Goal: Task Accomplishment & Management: Complete application form

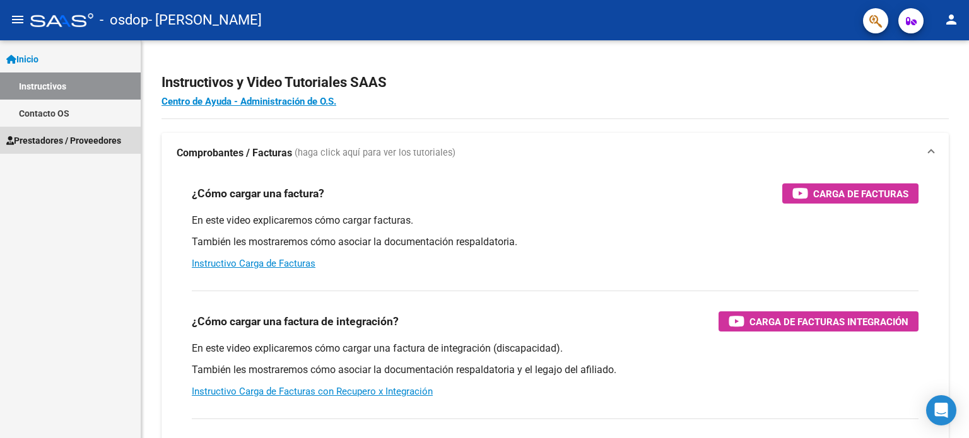
click at [50, 131] on link "Prestadores / Proveedores" at bounding box center [70, 140] width 141 height 27
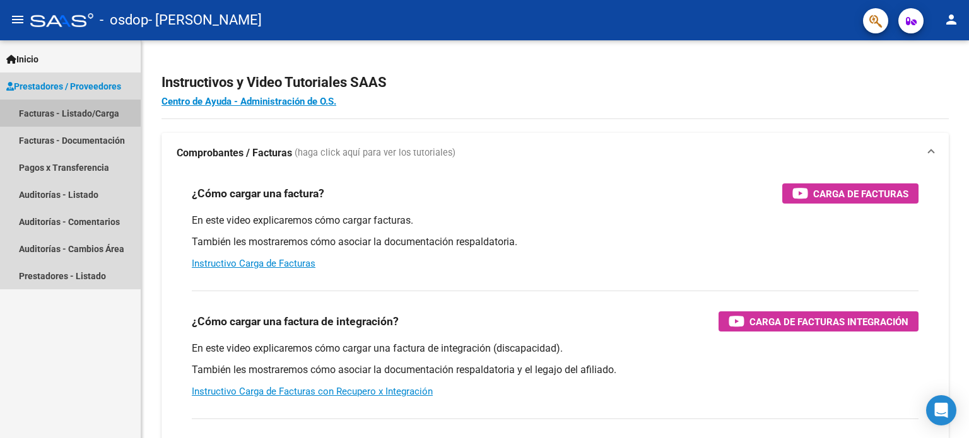
click at [50, 108] on link "Facturas - Listado/Carga" at bounding box center [70, 113] width 141 height 27
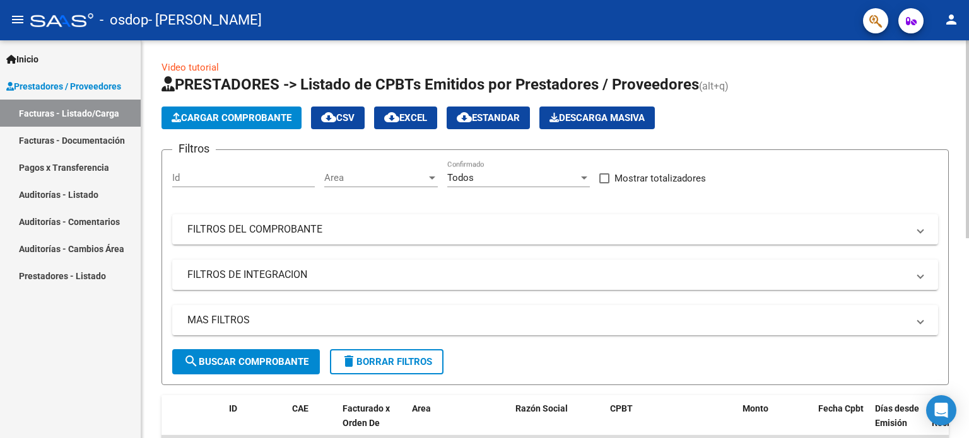
click at [222, 115] on span "Cargar Comprobante" at bounding box center [232, 117] width 120 height 11
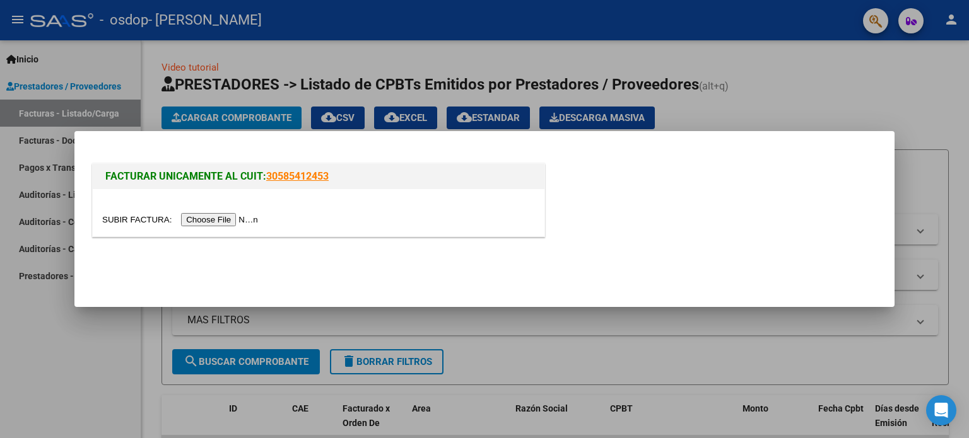
click at [233, 217] on input "file" at bounding box center [182, 219] width 160 height 13
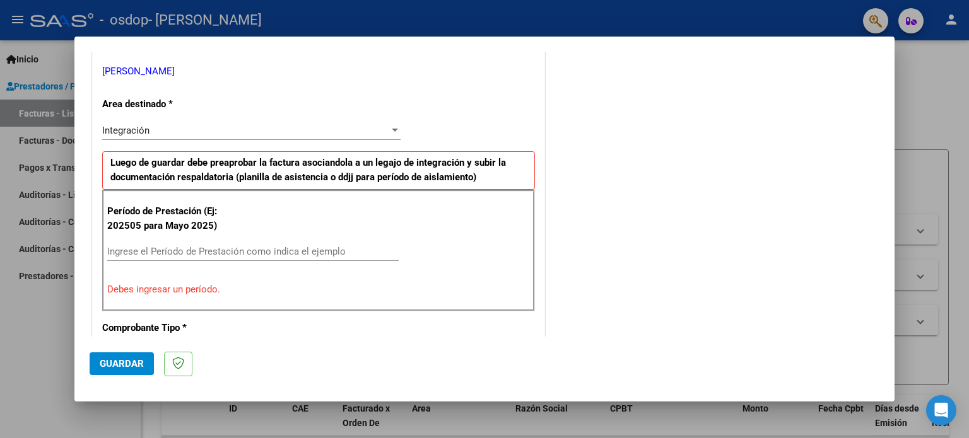
scroll to position [272, 0]
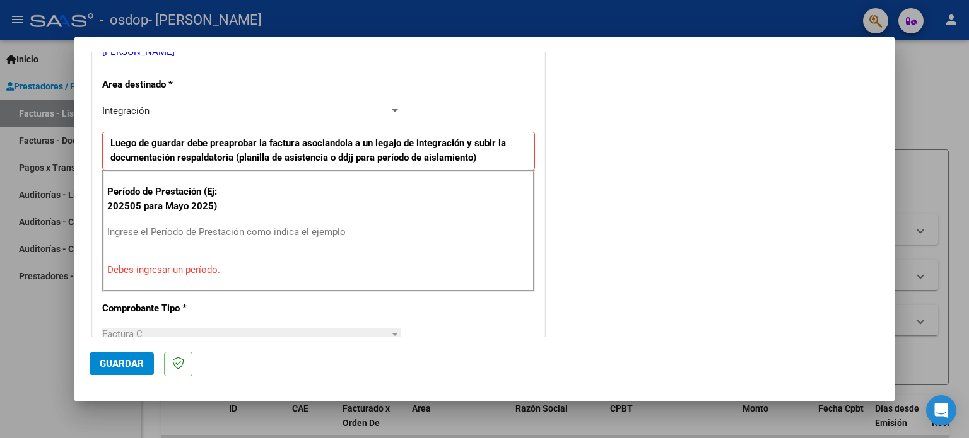
click at [228, 221] on div "Período de Prestación (Ej: 202505 para [DATE]) Ingrese el Período de Prestación…" at bounding box center [318, 230] width 433 height 121
click at [225, 228] on input "Ingrese el Período de Prestación como indica el ejemplo" at bounding box center [252, 231] width 291 height 11
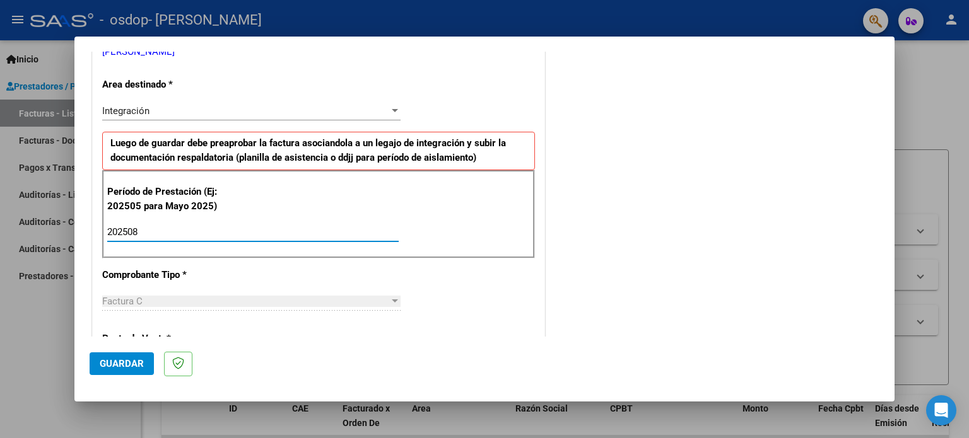
type input "202508"
click at [532, 335] on div "CUIT * 27-33425544-7 Ingresar CUIT ANALISIS PRESTADOR [PERSON_NAME] [PERSON_NAM…" at bounding box center [319, 412] width 452 height 949
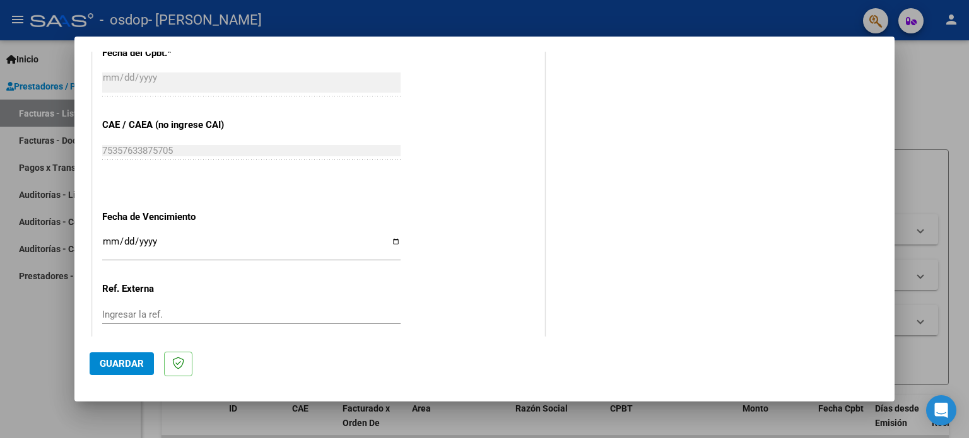
scroll to position [776, 0]
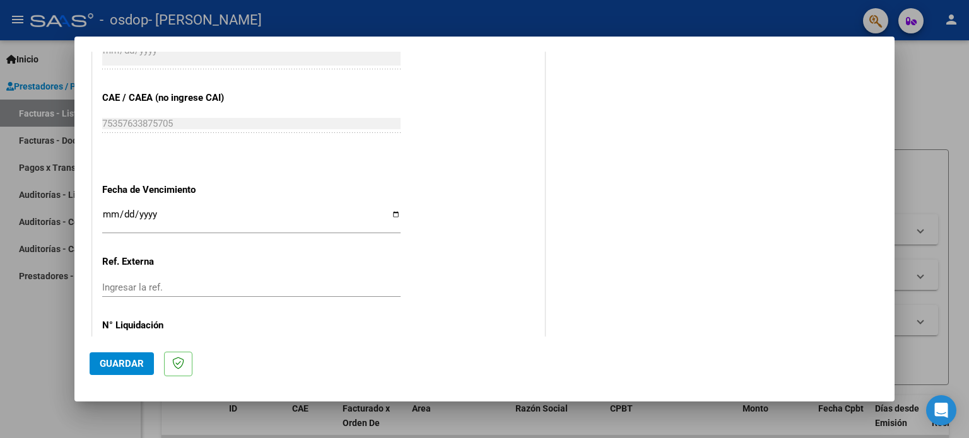
click at [394, 214] on input "Ingresar la fecha" at bounding box center [251, 219] width 298 height 20
type input "[DATE]"
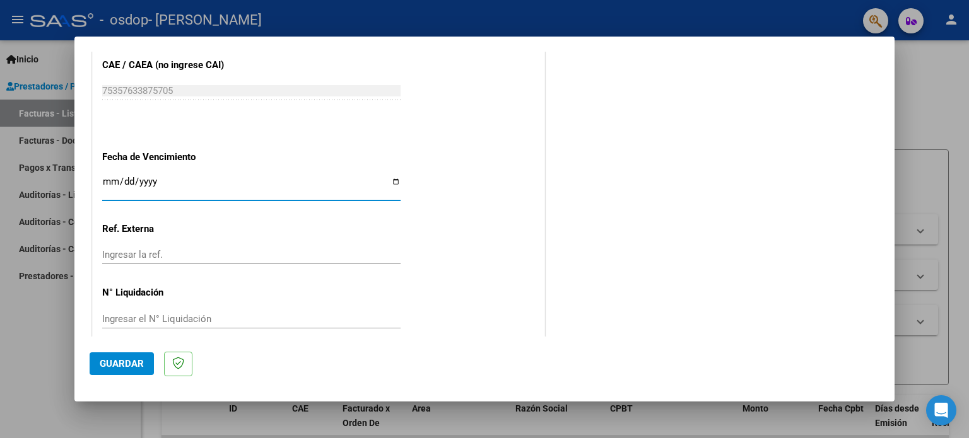
scroll to position [823, 0]
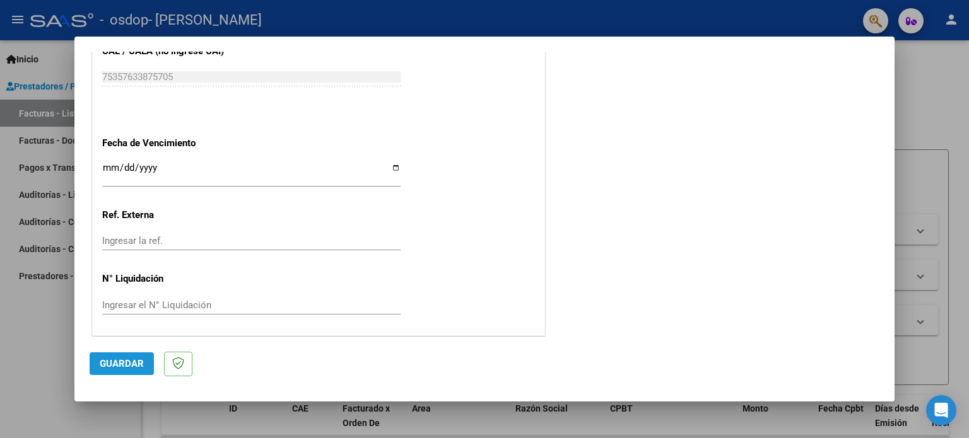
click at [128, 367] on span "Guardar" at bounding box center [122, 363] width 44 height 11
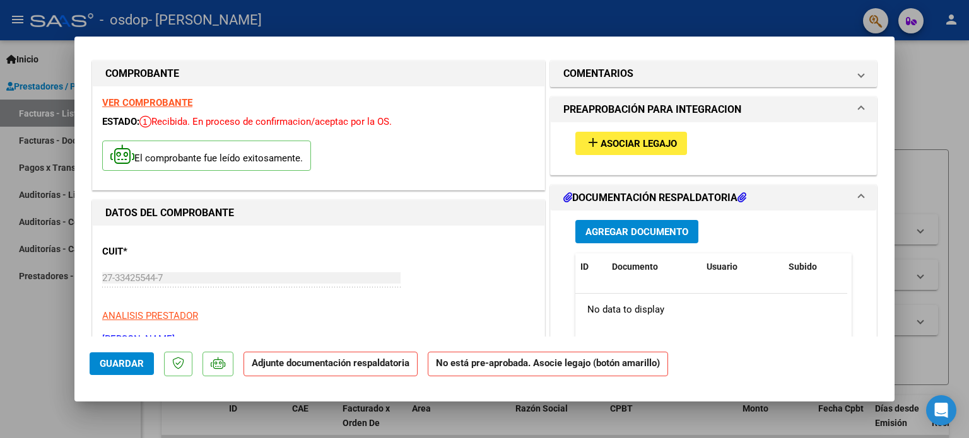
scroll to position [0, 0]
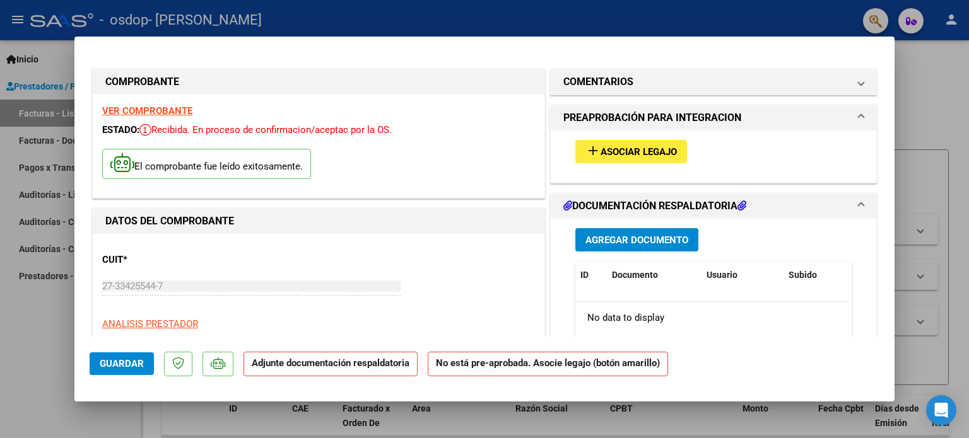
click at [364, 365] on strong "Adjunte documentación respaldatoria" at bounding box center [331, 363] width 158 height 11
click at [658, 244] on span "Agregar Documento" at bounding box center [636, 240] width 103 height 11
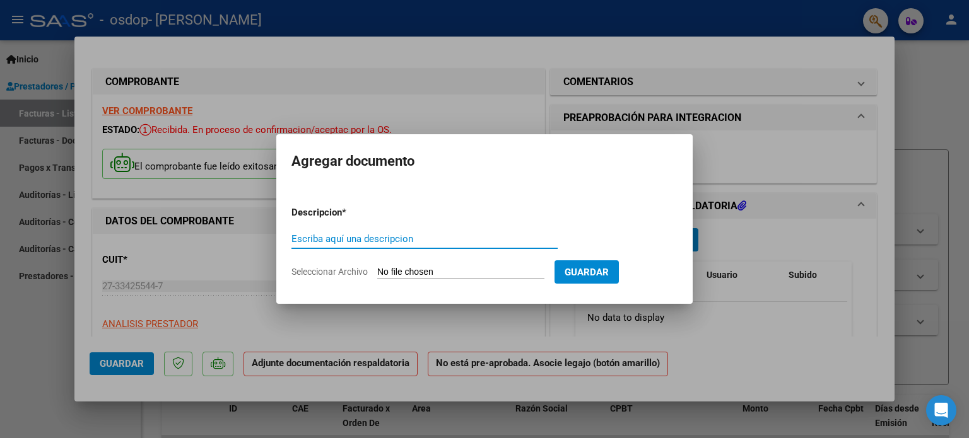
click at [503, 269] on input "Seleccionar Archivo" at bounding box center [460, 273] width 167 height 12
type input "C:\fakepath\bauti agosto.pdf"
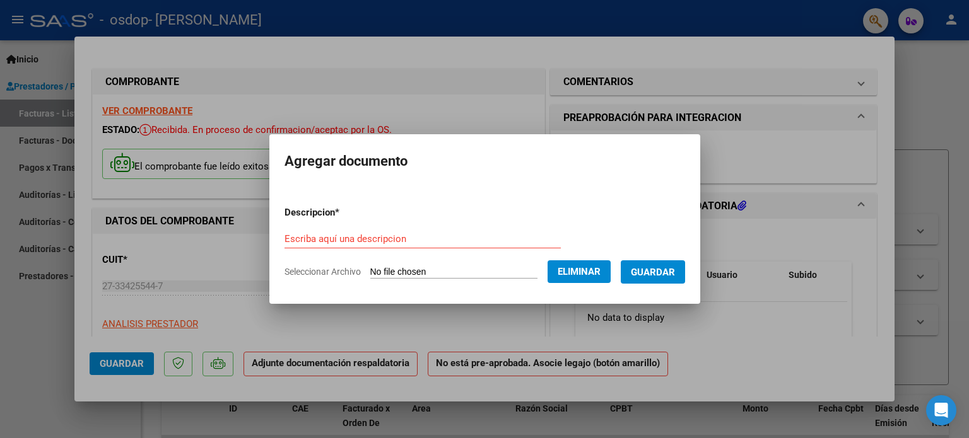
click at [667, 272] on span "Guardar" at bounding box center [653, 272] width 44 height 11
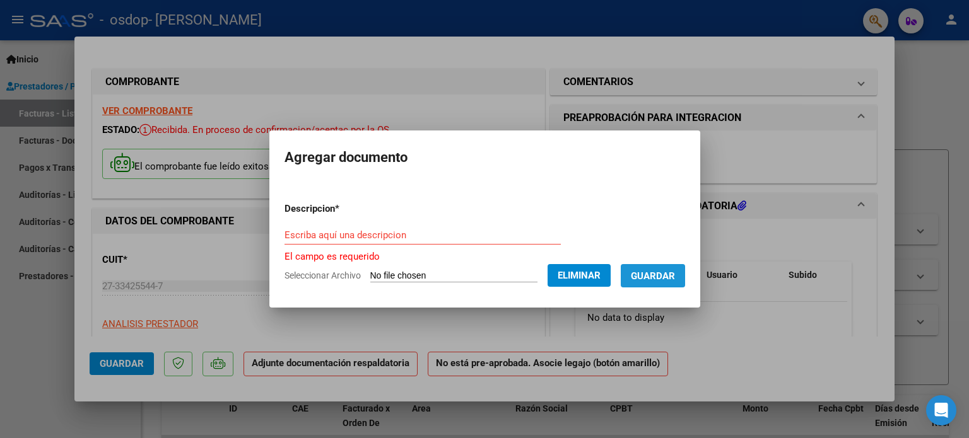
click at [665, 273] on span "Guardar" at bounding box center [653, 276] width 44 height 11
click at [658, 274] on span "Guardar" at bounding box center [653, 276] width 44 height 11
click at [470, 322] on div at bounding box center [484, 219] width 969 height 438
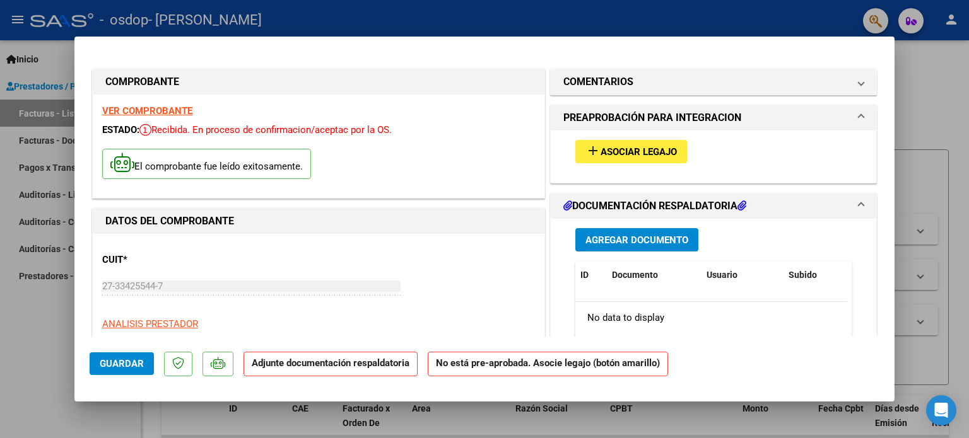
click at [590, 242] on span "Agregar Documento" at bounding box center [636, 240] width 103 height 11
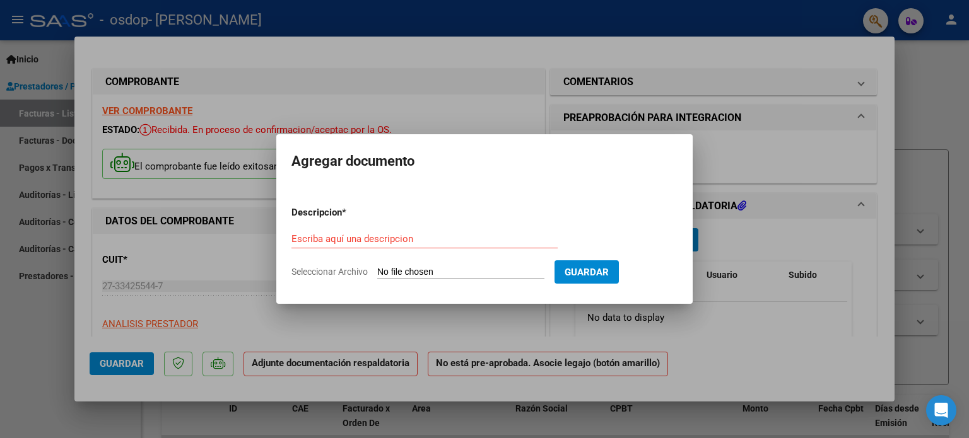
click at [477, 265] on form "Descripcion * Escriba aquí una descripcion Seleccionar Archivo Guardar" at bounding box center [484, 242] width 386 height 92
click at [477, 273] on input "Seleccionar Archivo" at bounding box center [460, 273] width 167 height 12
type input "C:\fakepath\bauti agosto.pdf"
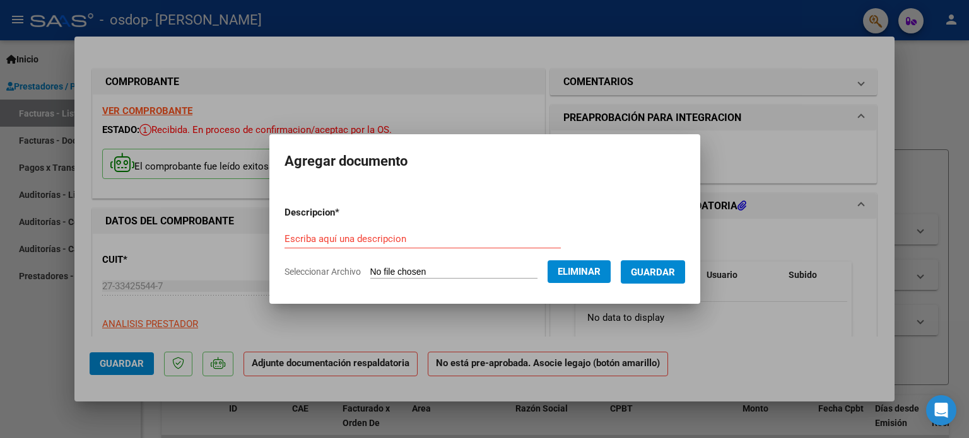
click at [658, 271] on span "Guardar" at bounding box center [653, 272] width 44 height 11
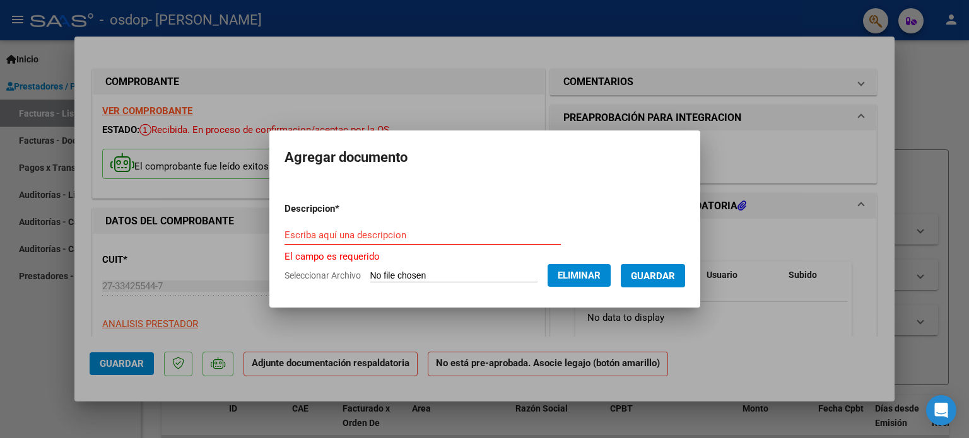
click at [404, 230] on input "Escriba aquí una descripcion" at bounding box center [422, 235] width 276 height 11
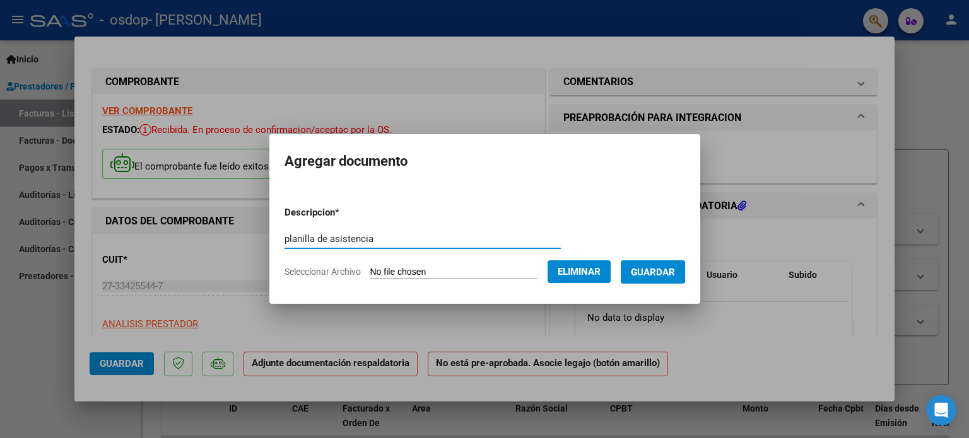
type input "planilla de asistencia"
click at [675, 268] on span "Guardar" at bounding box center [653, 272] width 44 height 11
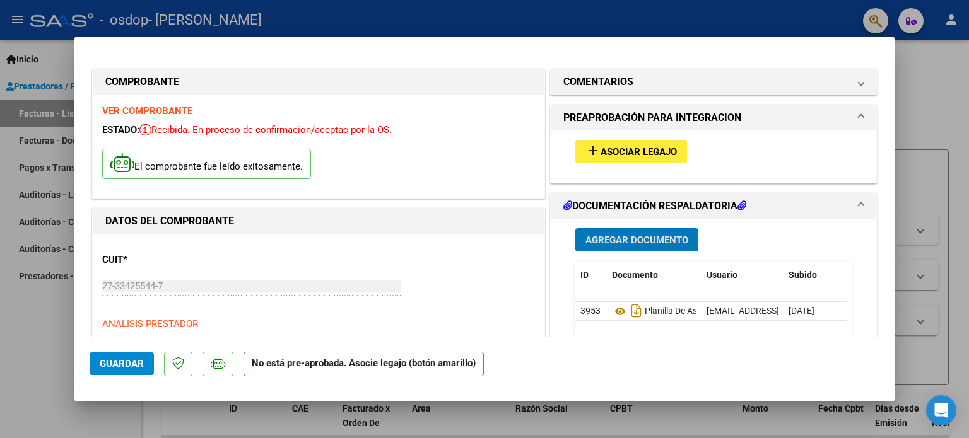
click at [618, 146] on span "Asociar Legajo" at bounding box center [638, 151] width 76 height 11
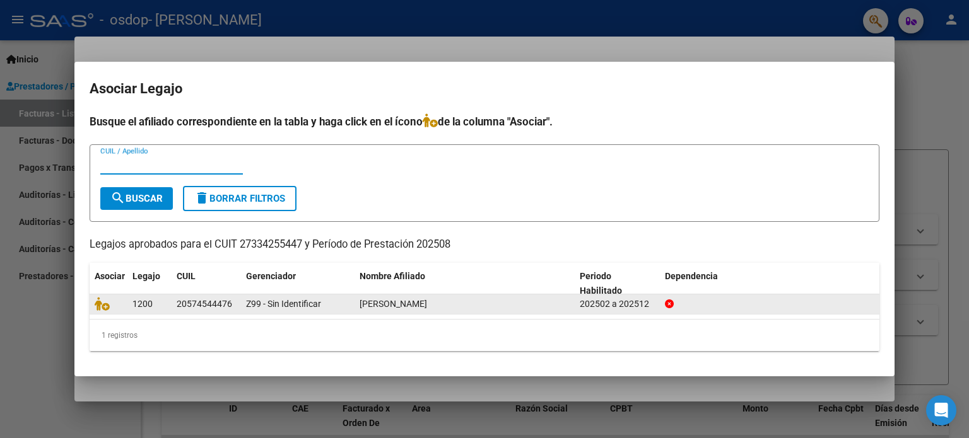
click at [117, 304] on div at bounding box center [109, 304] width 28 height 15
click at [185, 305] on div "20574544476" at bounding box center [205, 304] width 56 height 15
click at [139, 305] on span "1200" at bounding box center [142, 304] width 20 height 10
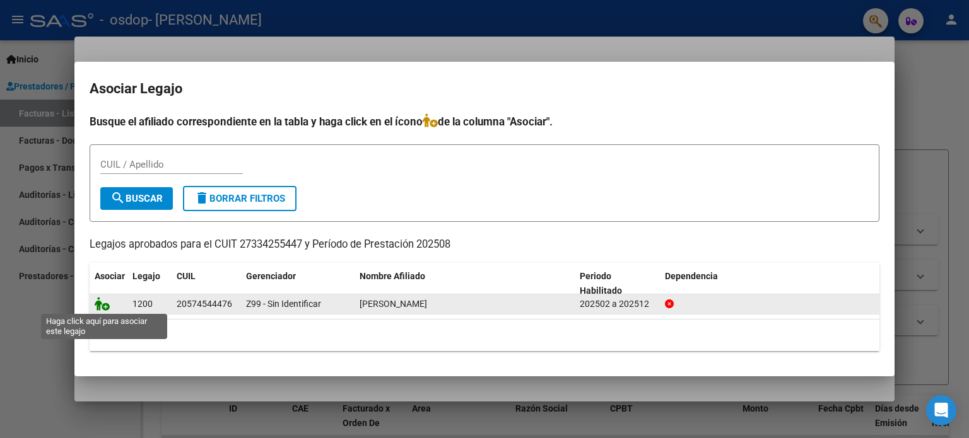
click at [107, 308] on icon at bounding box center [102, 304] width 15 height 14
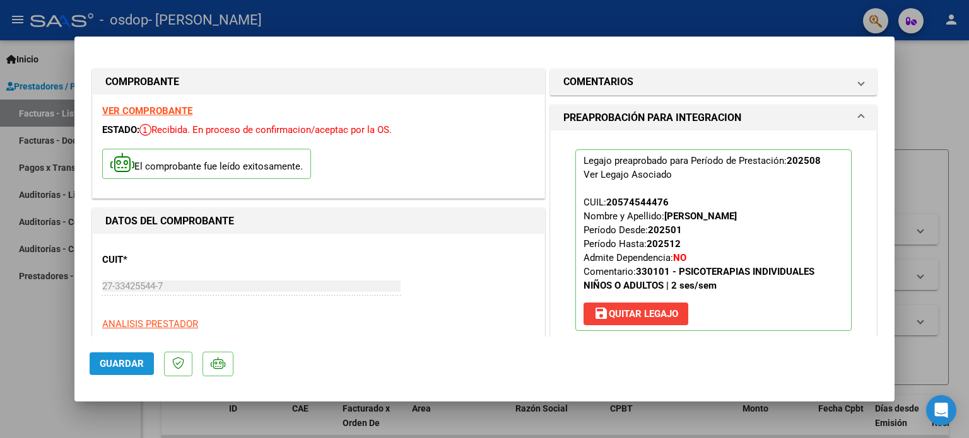
click at [145, 368] on button "Guardar" at bounding box center [122, 364] width 64 height 23
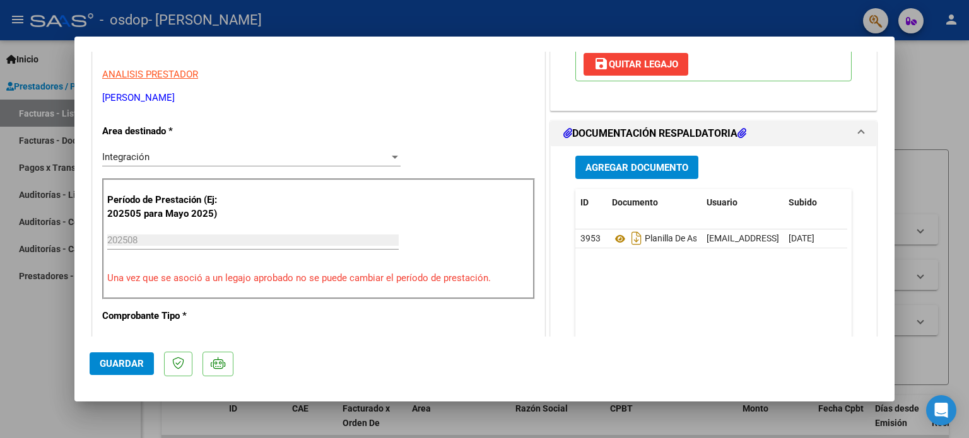
scroll to position [252, 0]
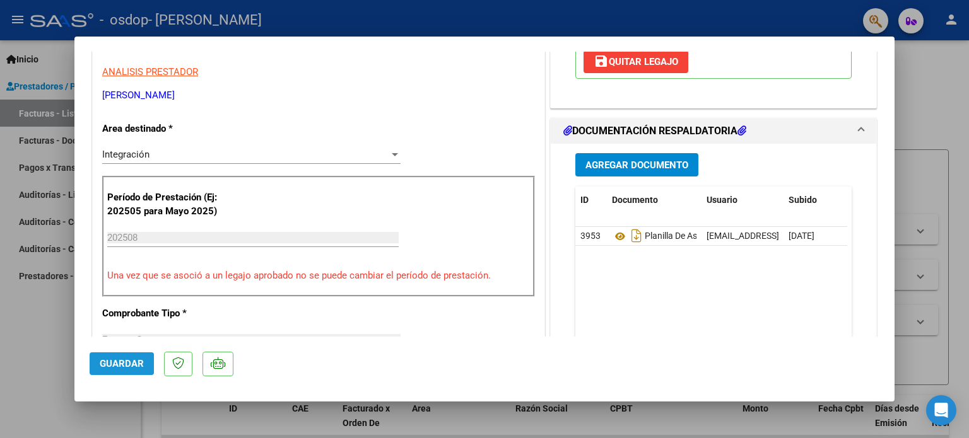
click at [142, 368] on span "Guardar" at bounding box center [122, 363] width 44 height 11
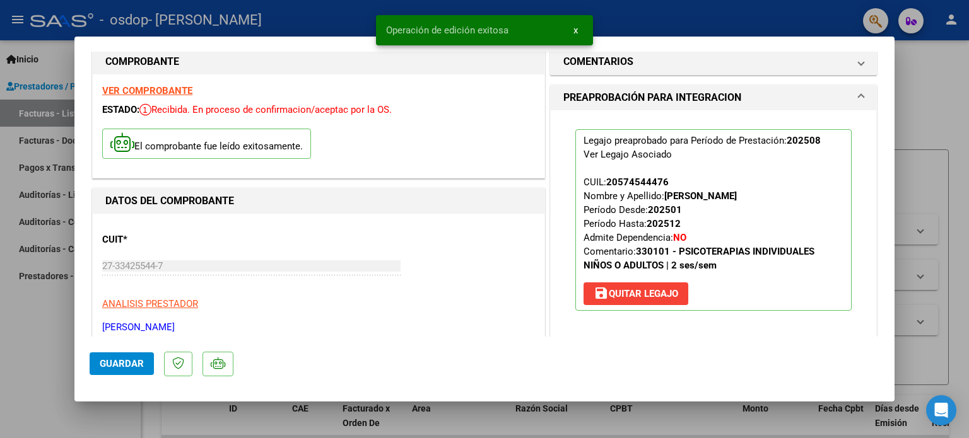
scroll to position [0, 0]
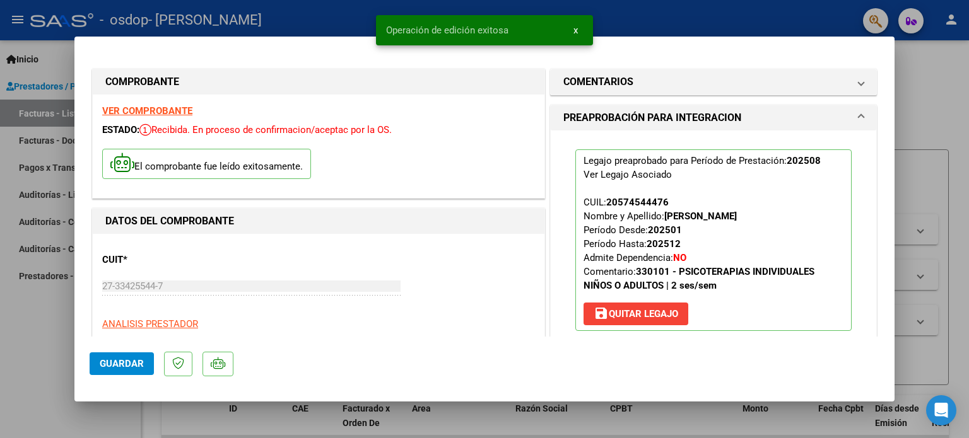
click at [968, 114] on div at bounding box center [484, 219] width 969 height 438
type input "$ 0,00"
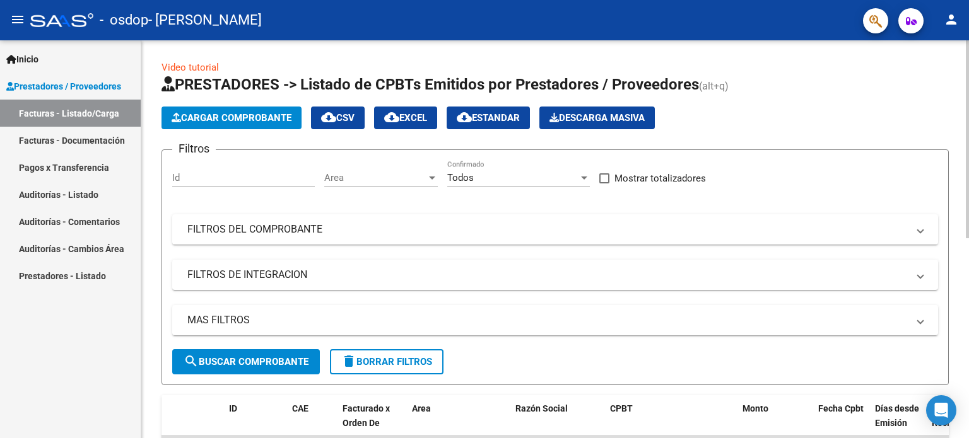
click at [293, 362] on span "search Buscar Comprobante" at bounding box center [246, 361] width 125 height 11
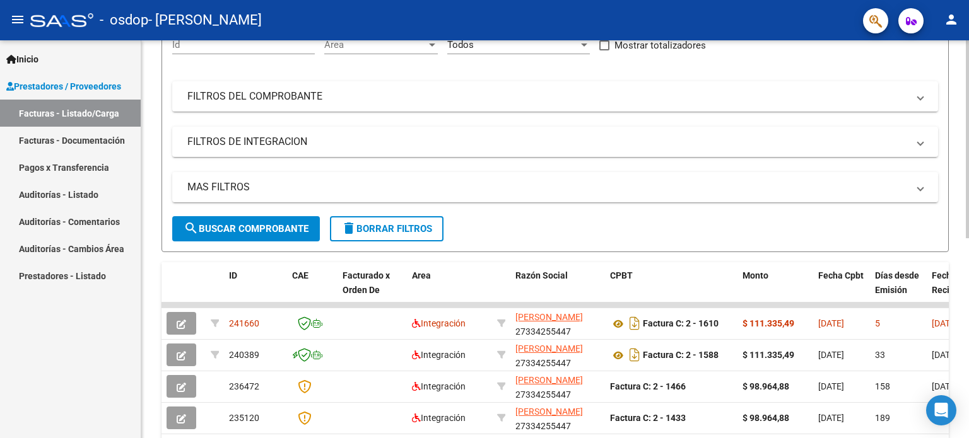
scroll to position [126, 0]
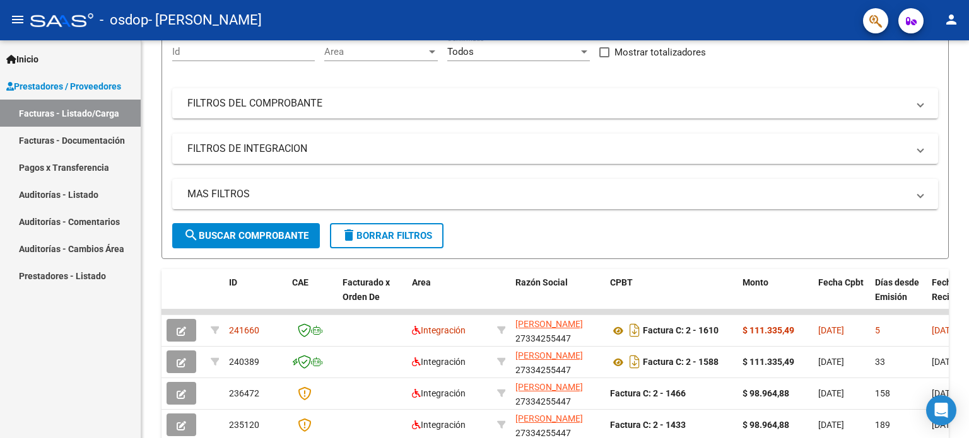
click at [92, 377] on div "Inicio Instructivos Contacto OS Prestadores / Proveedores Facturas - Listado/Ca…" at bounding box center [70, 239] width 141 height 398
drag, startPoint x: 693, startPoint y: 310, endPoint x: 840, endPoint y: 295, distance: 147.7
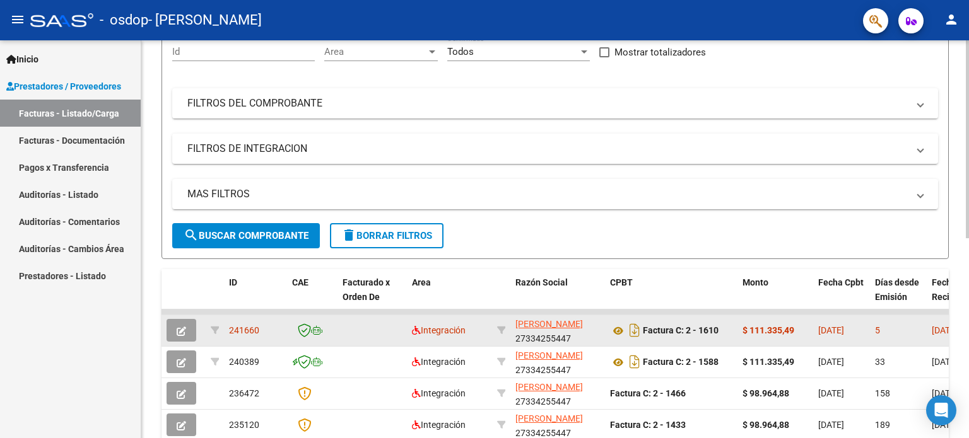
drag, startPoint x: 849, startPoint y: 310, endPoint x: 911, endPoint y: 316, distance: 62.1
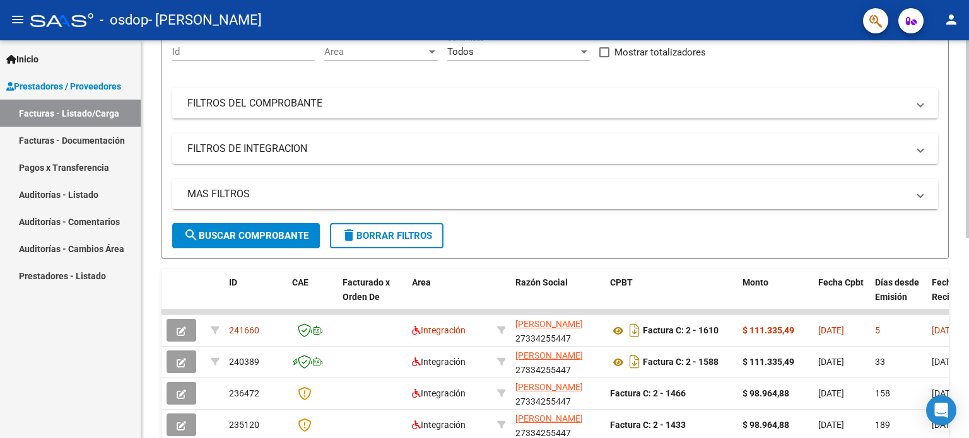
drag, startPoint x: 934, startPoint y: 310, endPoint x: 954, endPoint y: 310, distance: 19.6
click at [954, 310] on div "Video tutorial PRESTADORES -> Listado de CPBTs Emitidos por Prestadores / Prove…" at bounding box center [555, 310] width 828 height 793
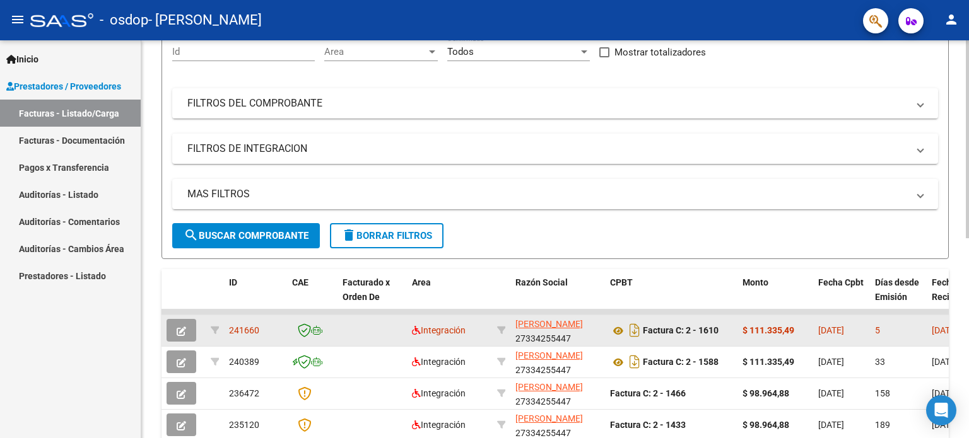
click at [919, 331] on div "5" at bounding box center [898, 331] width 47 height 15
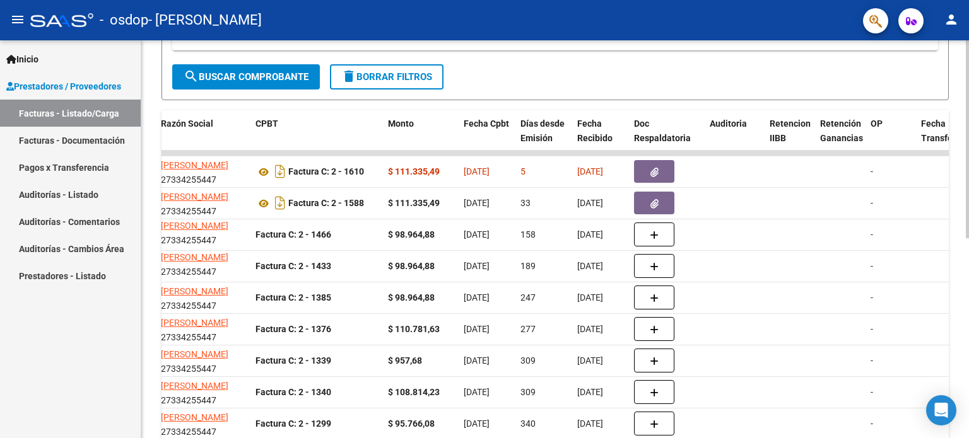
scroll to position [276, 0]
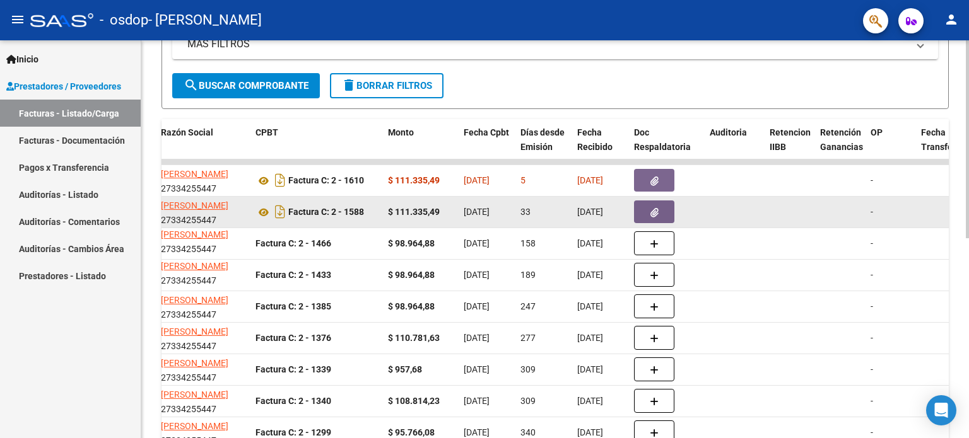
click at [652, 208] on icon "button" at bounding box center [654, 212] width 8 height 9
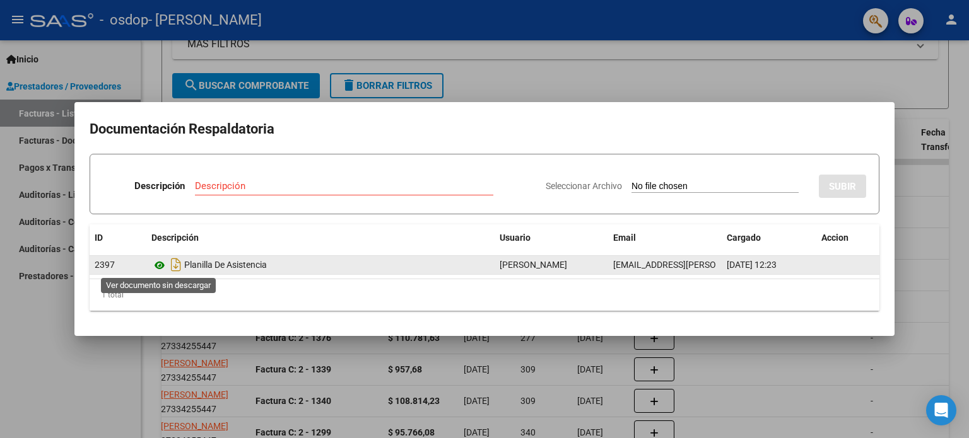
click at [161, 264] on icon at bounding box center [159, 265] width 16 height 15
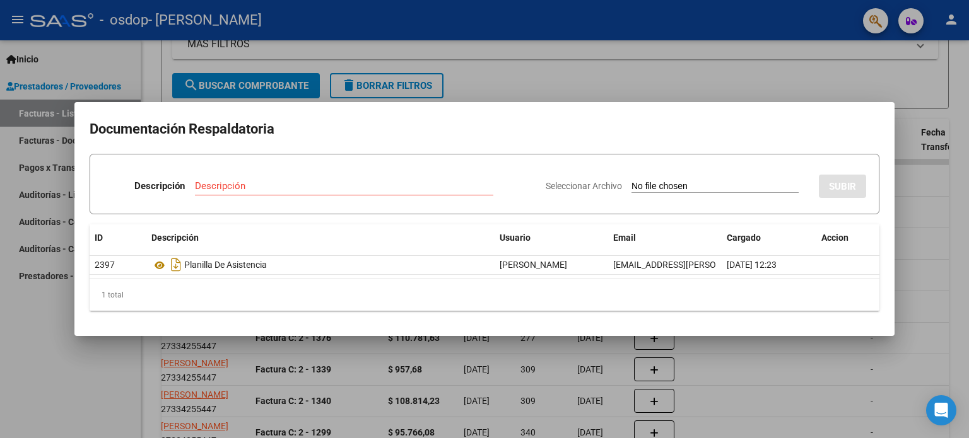
click at [964, 226] on div at bounding box center [484, 219] width 969 height 438
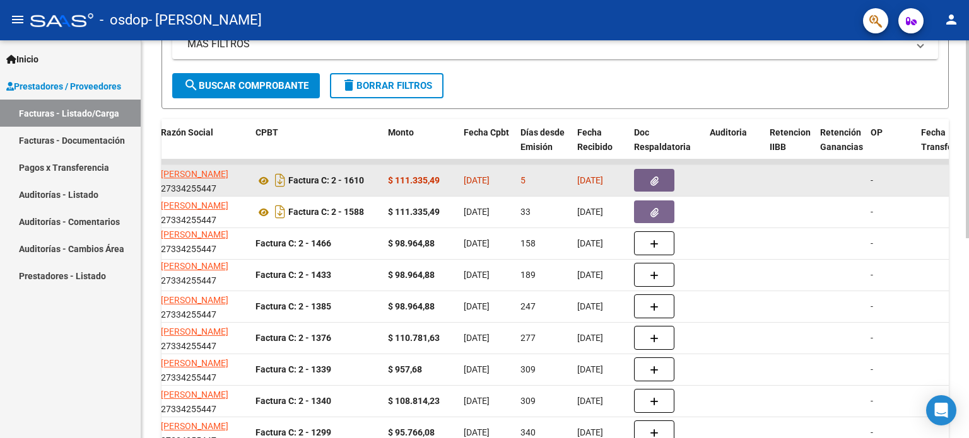
click at [666, 181] on button "button" at bounding box center [654, 180] width 40 height 23
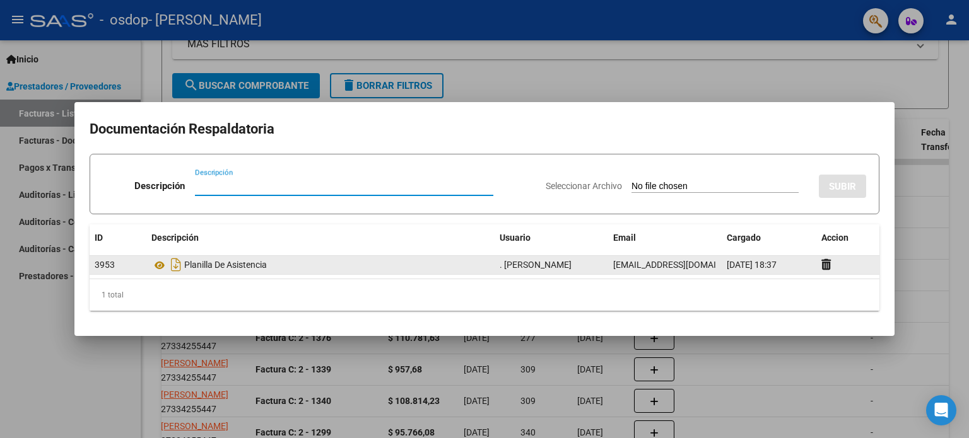
click at [259, 264] on div "Planilla De Asistencia" at bounding box center [320, 265] width 338 height 20
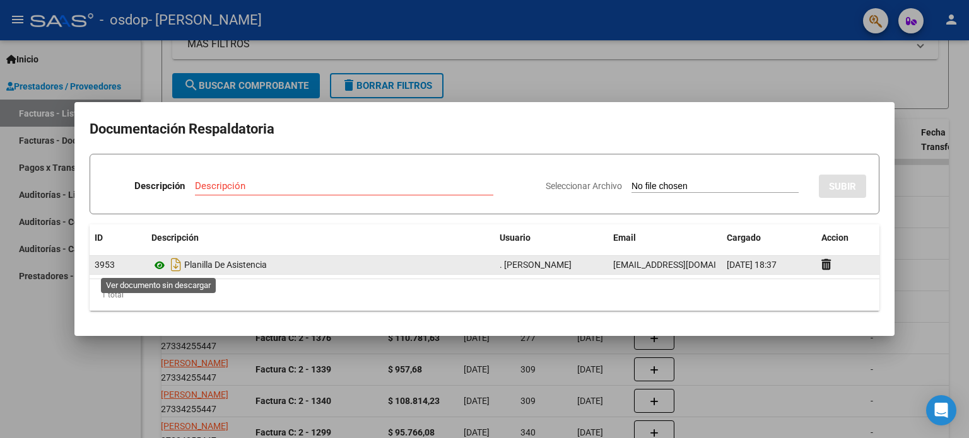
click at [154, 266] on icon at bounding box center [159, 265] width 16 height 15
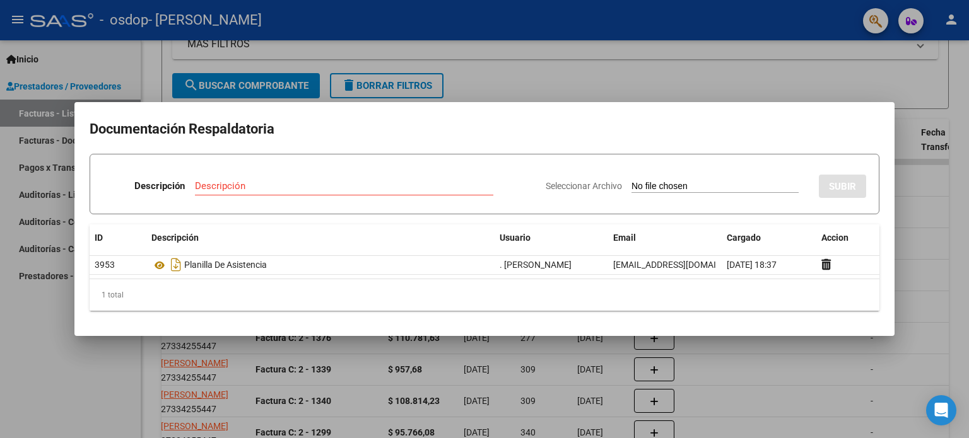
click at [959, 160] on div at bounding box center [484, 219] width 969 height 438
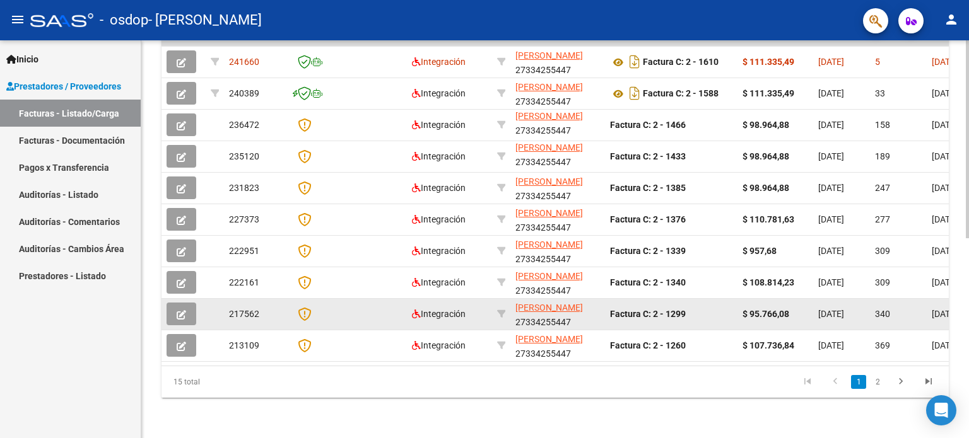
scroll to position [339, 0]
